Goal: Communication & Community: Answer question/provide support

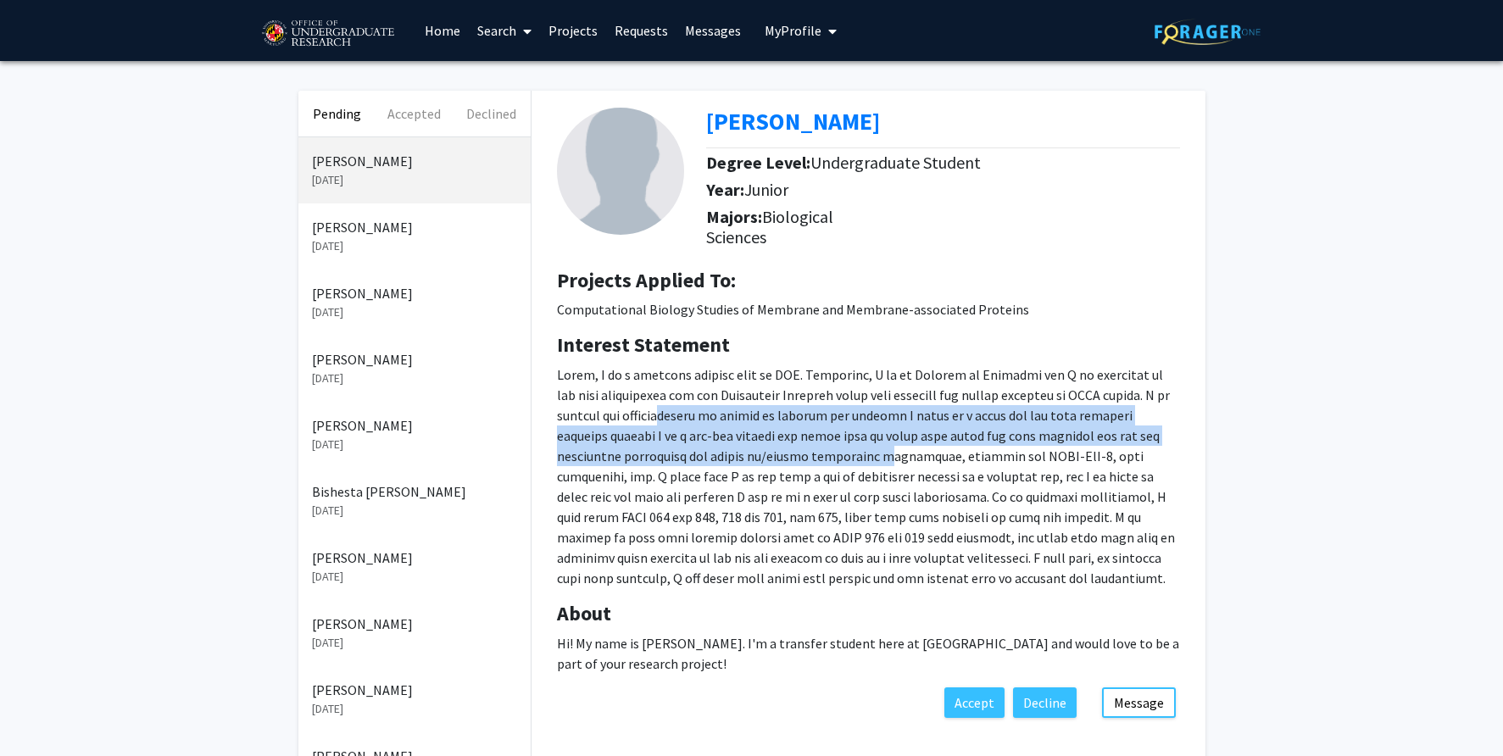
drag, startPoint x: 621, startPoint y: 415, endPoint x: 729, endPoint y: 448, distance: 113.7
click at [729, 448] on p at bounding box center [868, 477] width 623 height 224
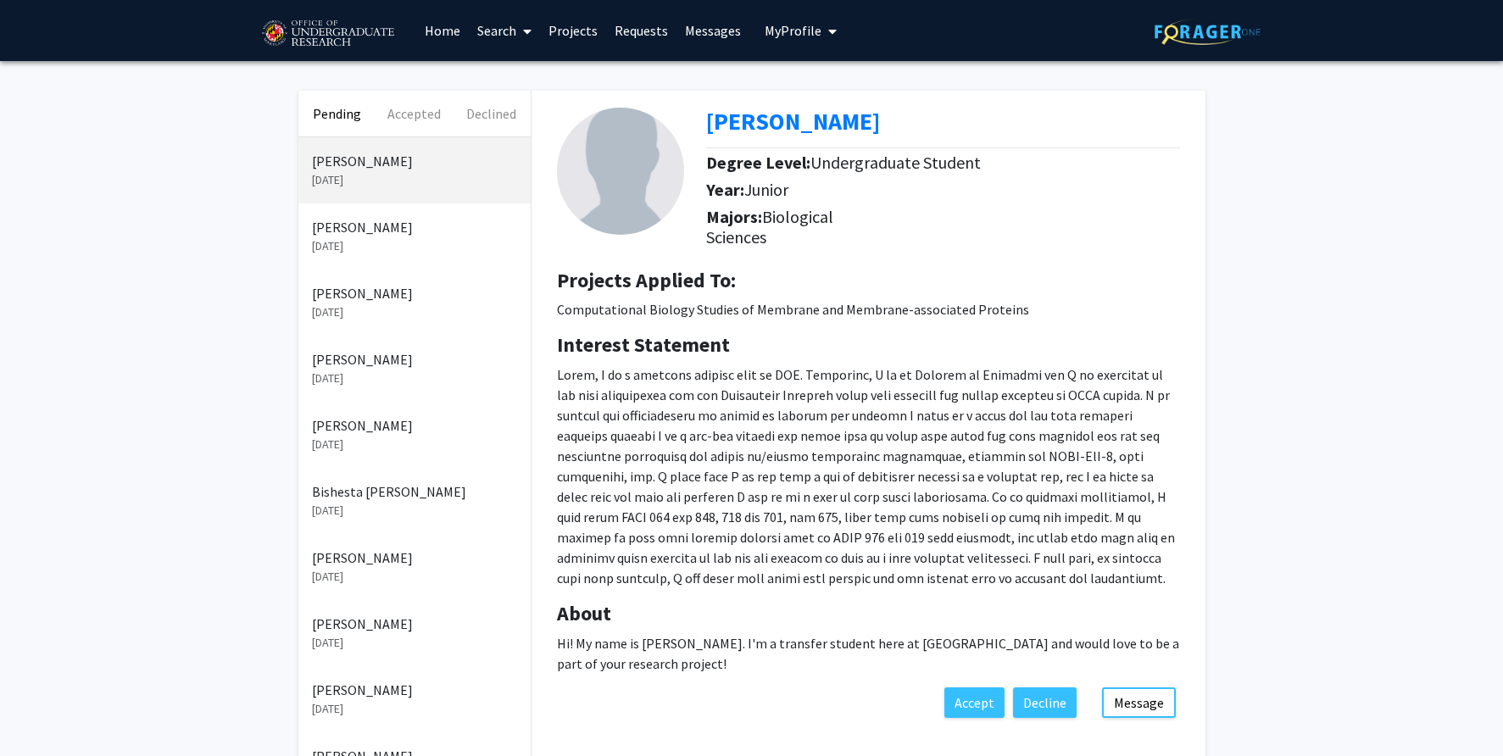
click at [721, 448] on p at bounding box center [868, 477] width 623 height 224
click at [1144, 710] on button "Message" at bounding box center [1139, 703] width 74 height 31
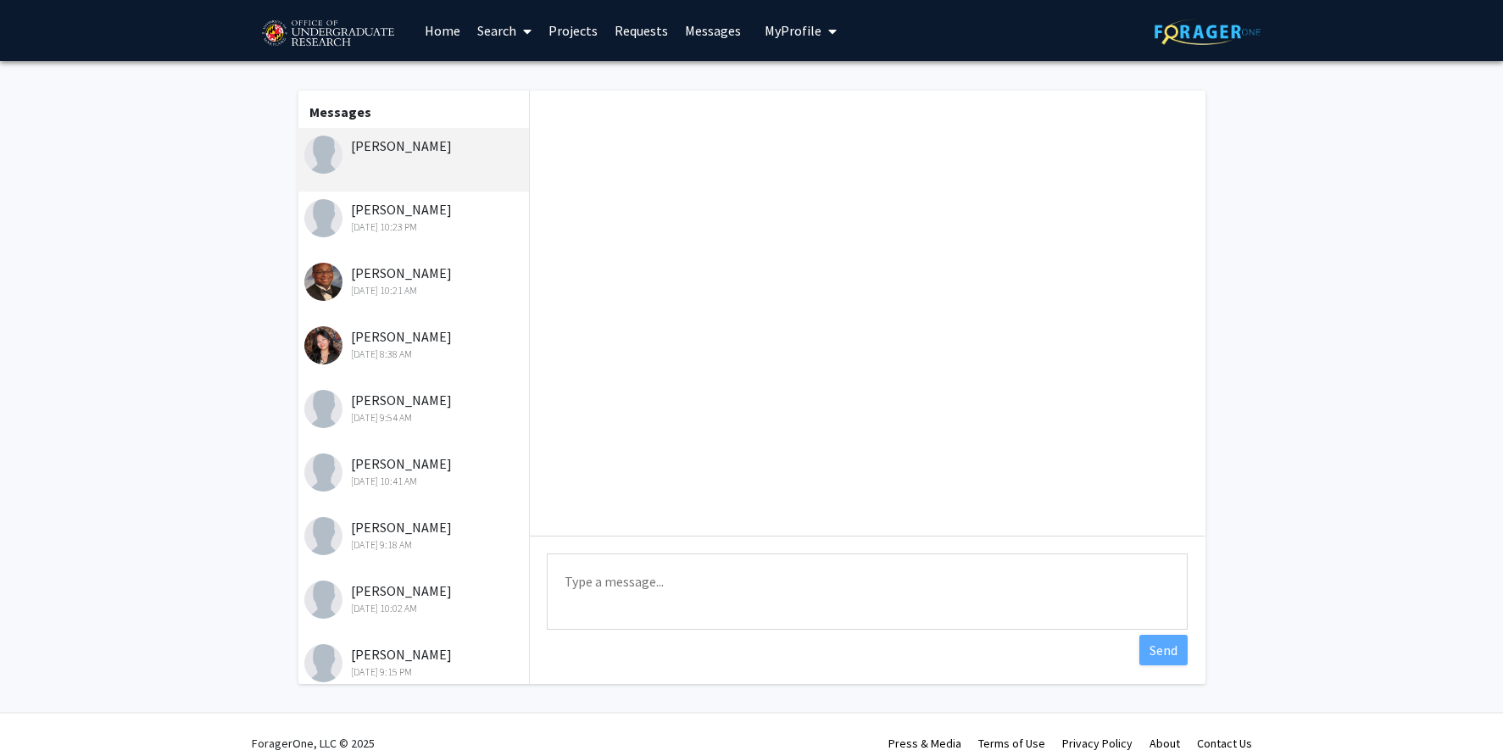
click at [657, 591] on textarea "Type a message" at bounding box center [867, 592] width 641 height 76
type textarea "H"
type textarea "T"
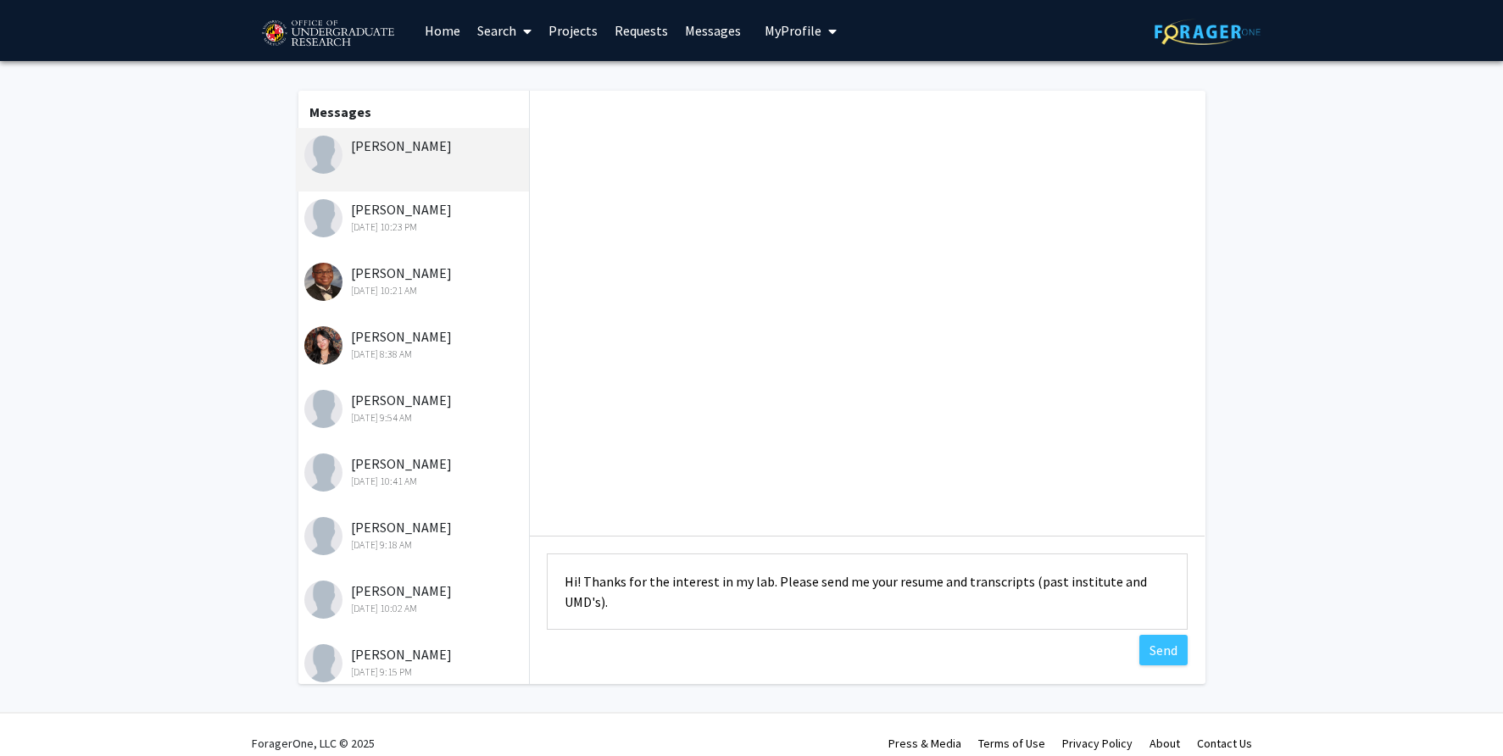
click at [618, 597] on textarea "Hi! Thanks for the interest in my lab. Please send me your resume and transcrip…" at bounding box center [867, 592] width 641 height 76
type textarea "Hi! Thanks for the interest in my lab. Please send me your resume and transcrip…"
click at [1158, 644] on button "Send" at bounding box center [1163, 650] width 48 height 31
